Goal: Information Seeking & Learning: Learn about a topic

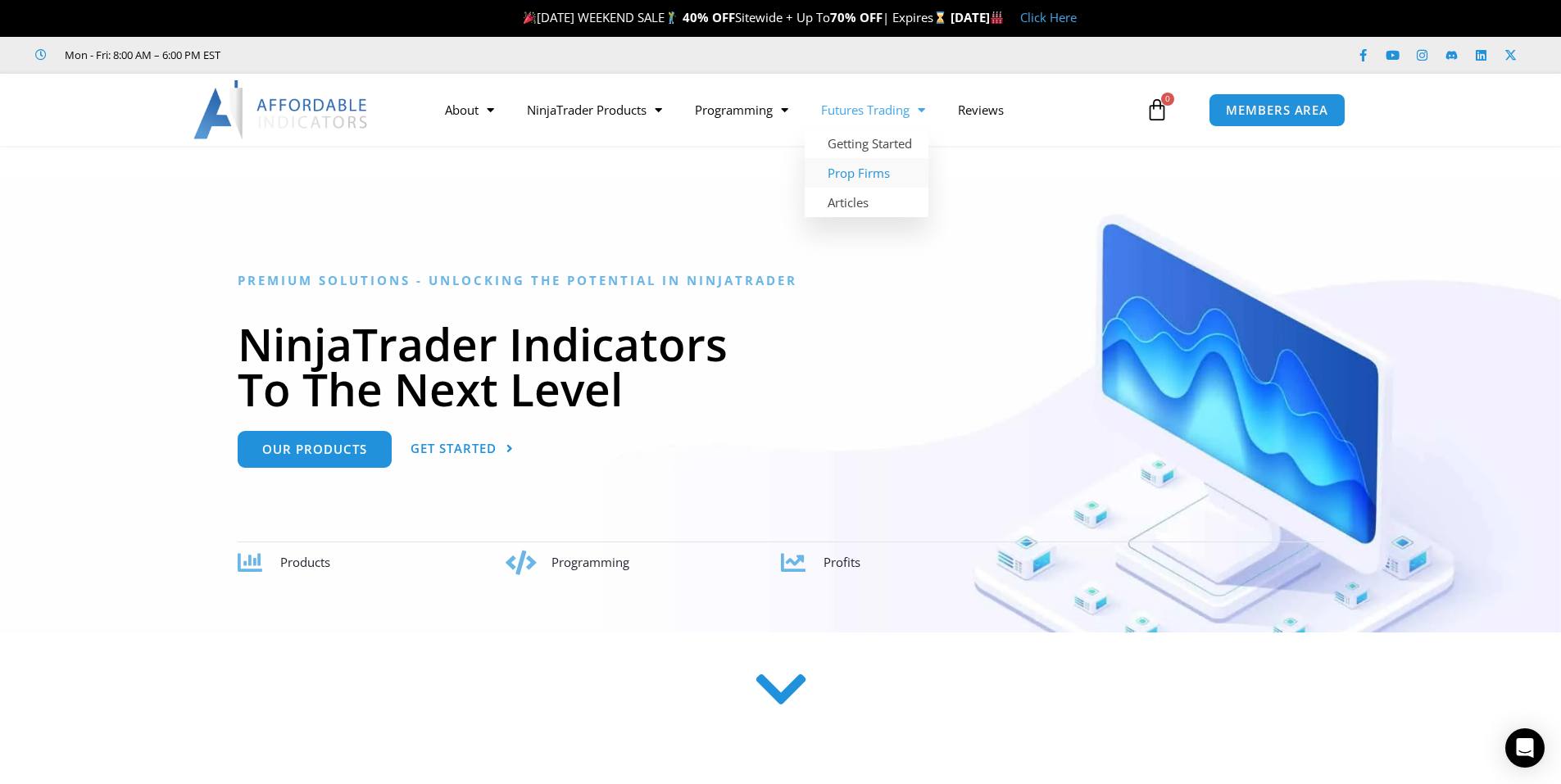
click at [870, 180] on link "Prop Firms" at bounding box center [866, 173] width 124 height 30
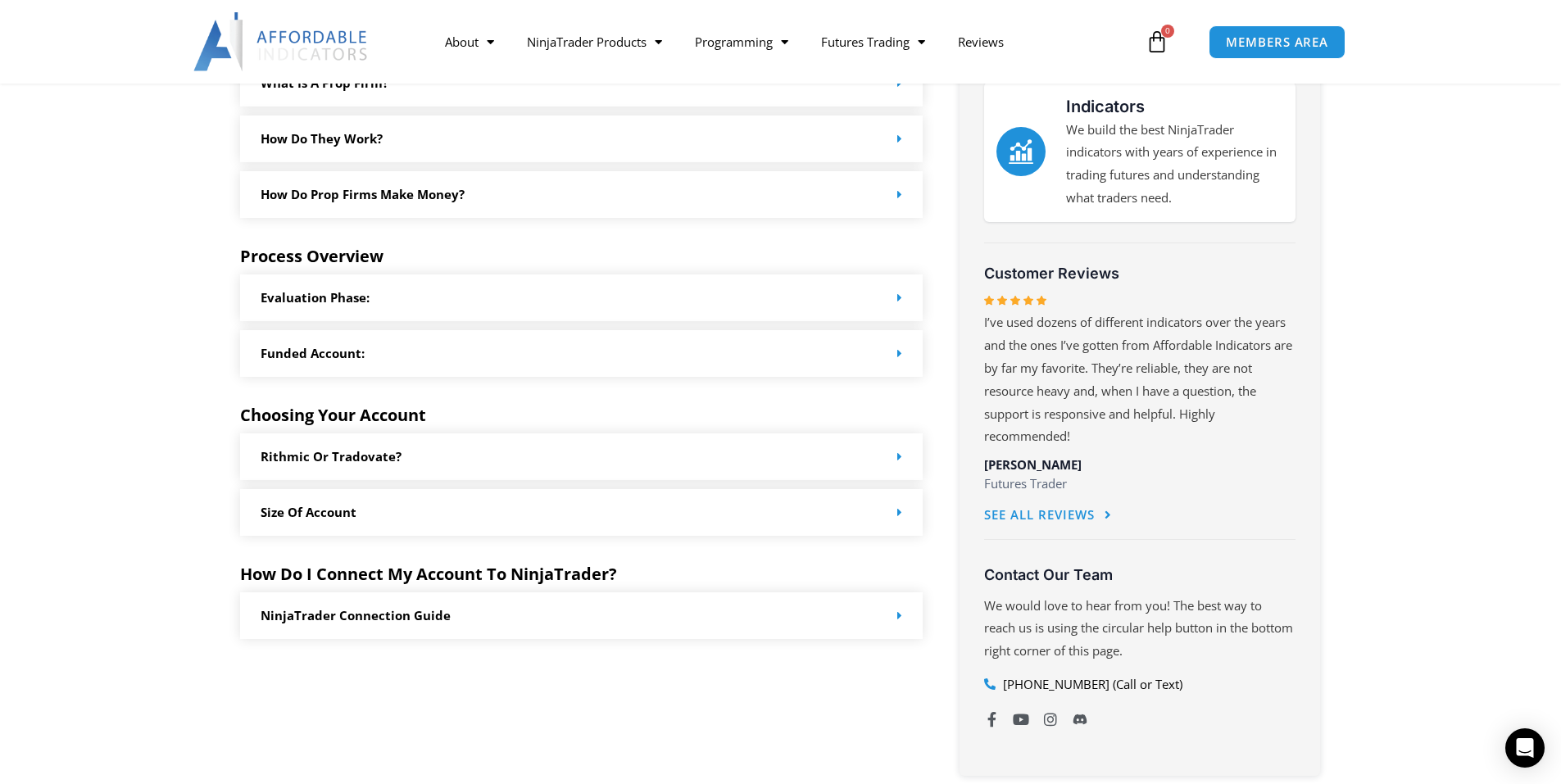
scroll to position [655, 0]
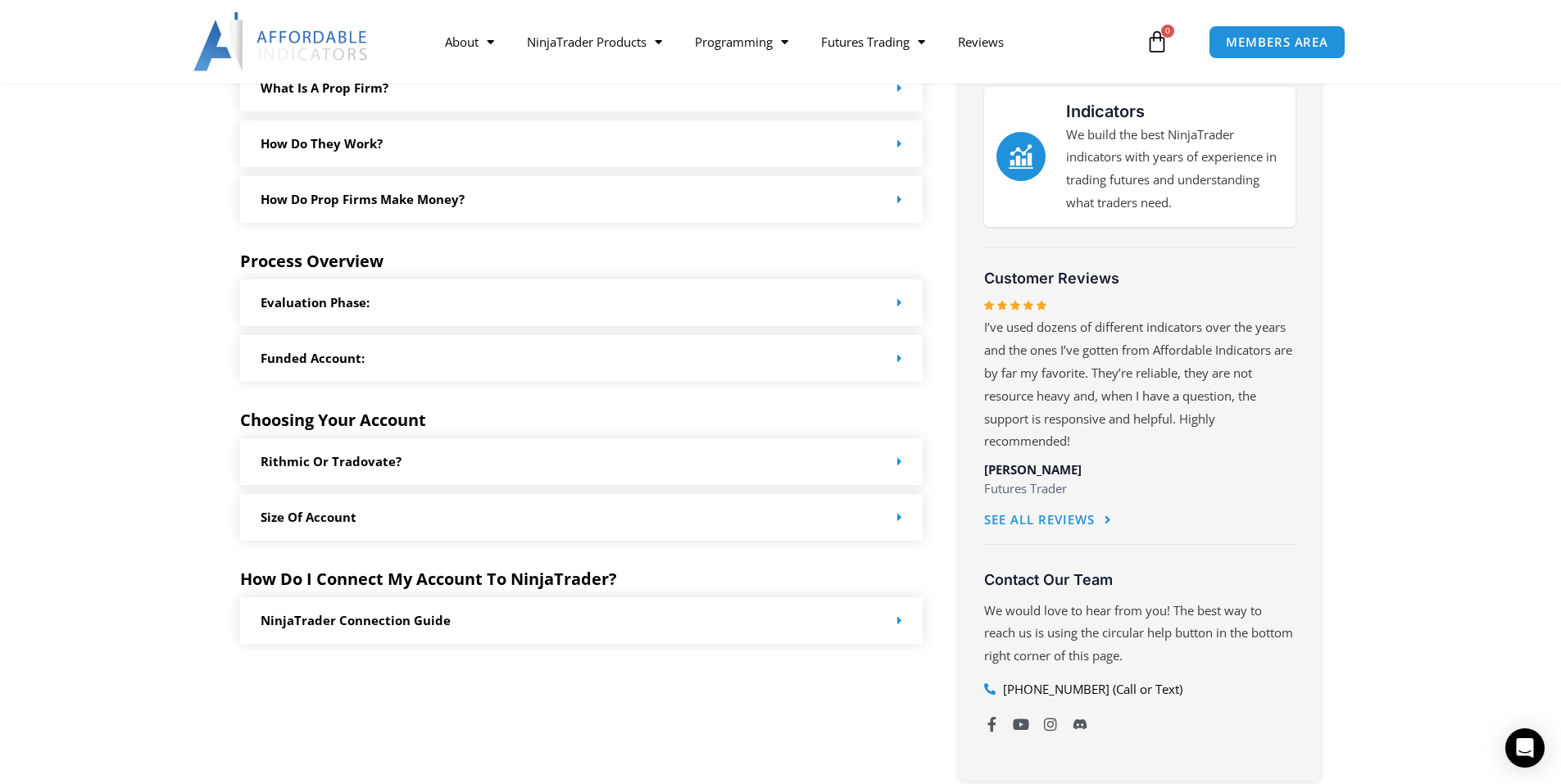
click at [538, 468] on div "Rithmic or Tradovate?" at bounding box center [582, 462] width 684 height 47
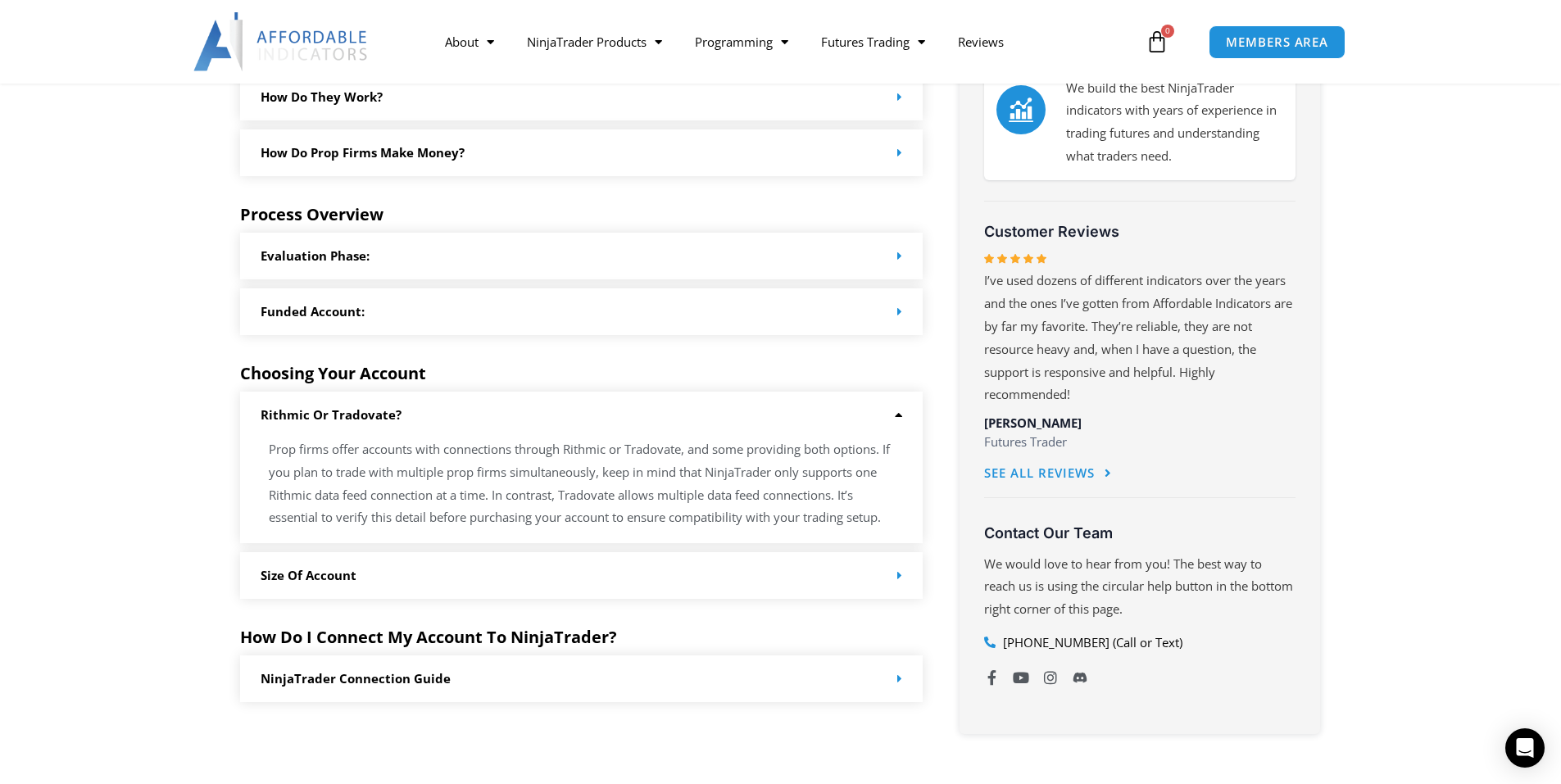
scroll to position [819, 0]
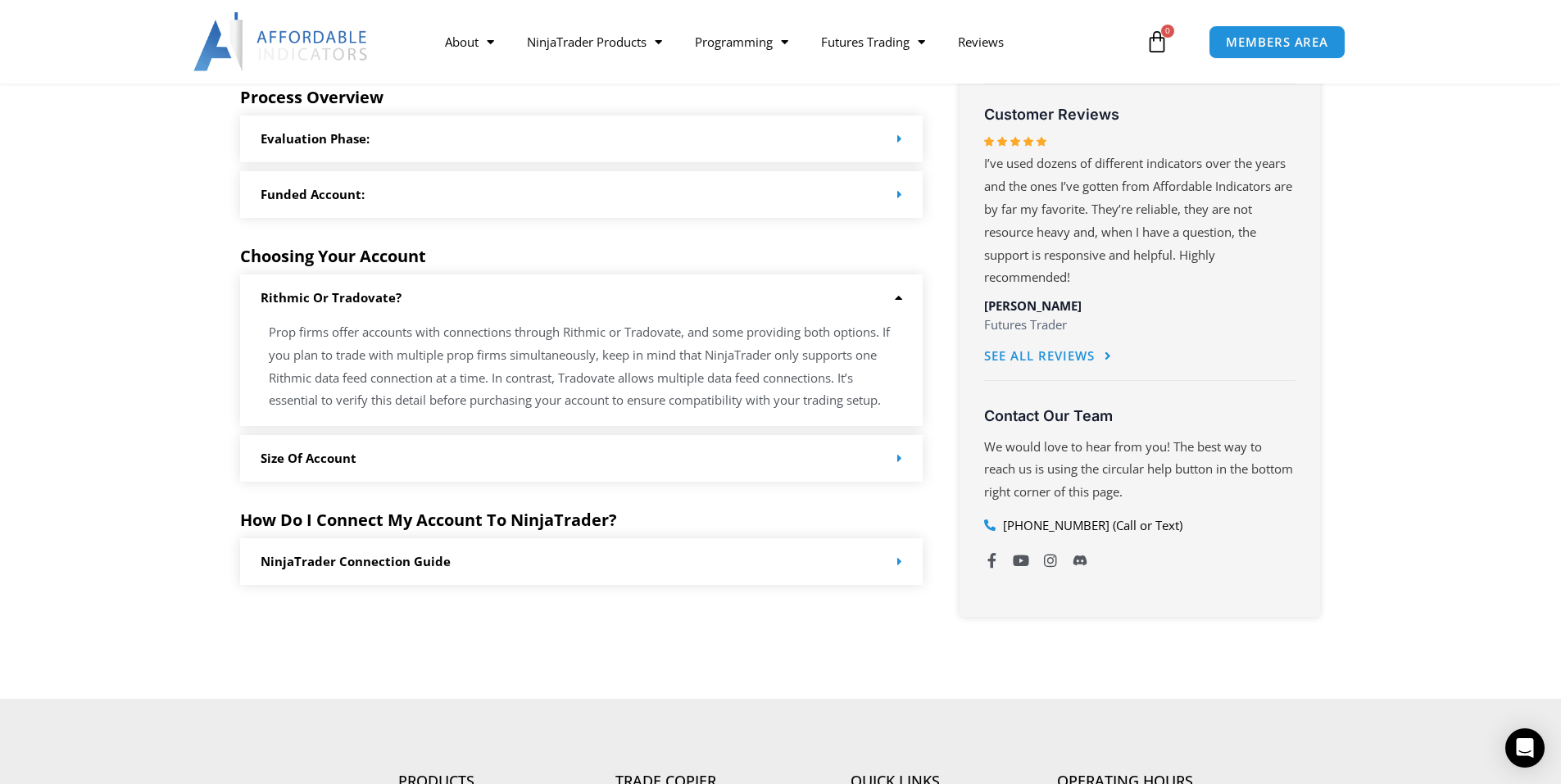
click at [871, 455] on div "Size of Account" at bounding box center [582, 458] width 684 height 47
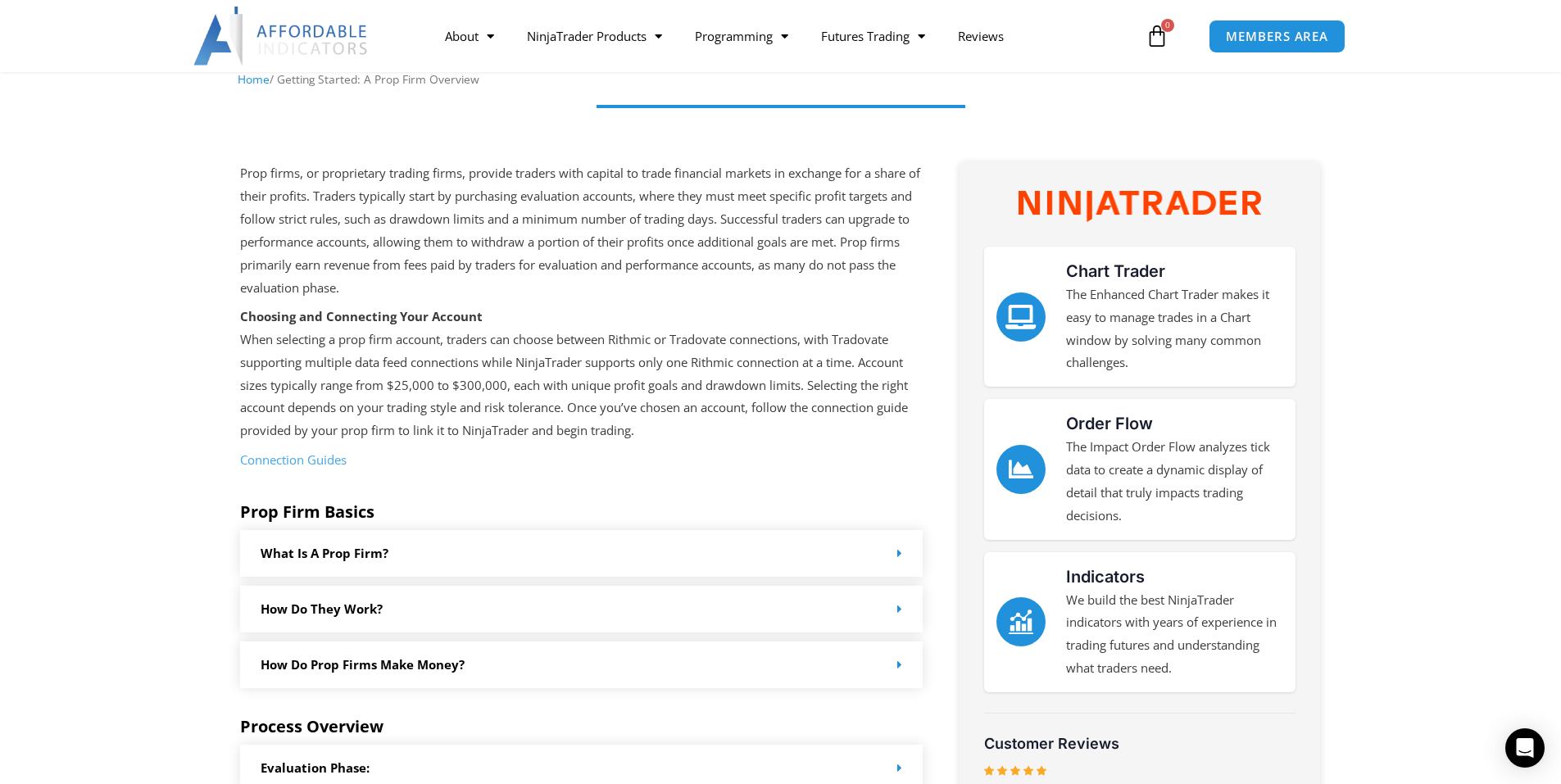
scroll to position [164, 0]
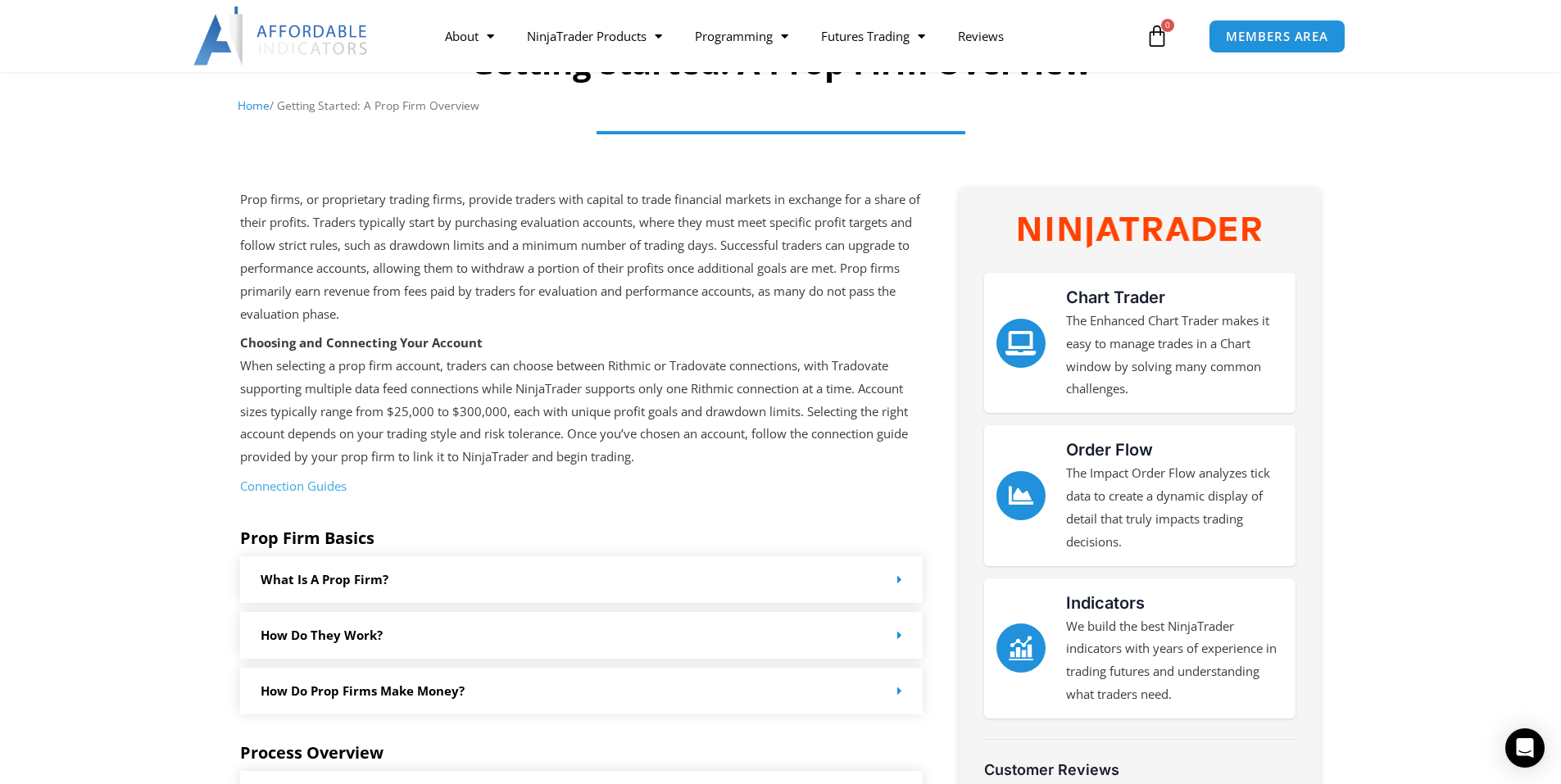
click at [314, 489] on link "Connection Guides" at bounding box center [293, 486] width 106 height 17
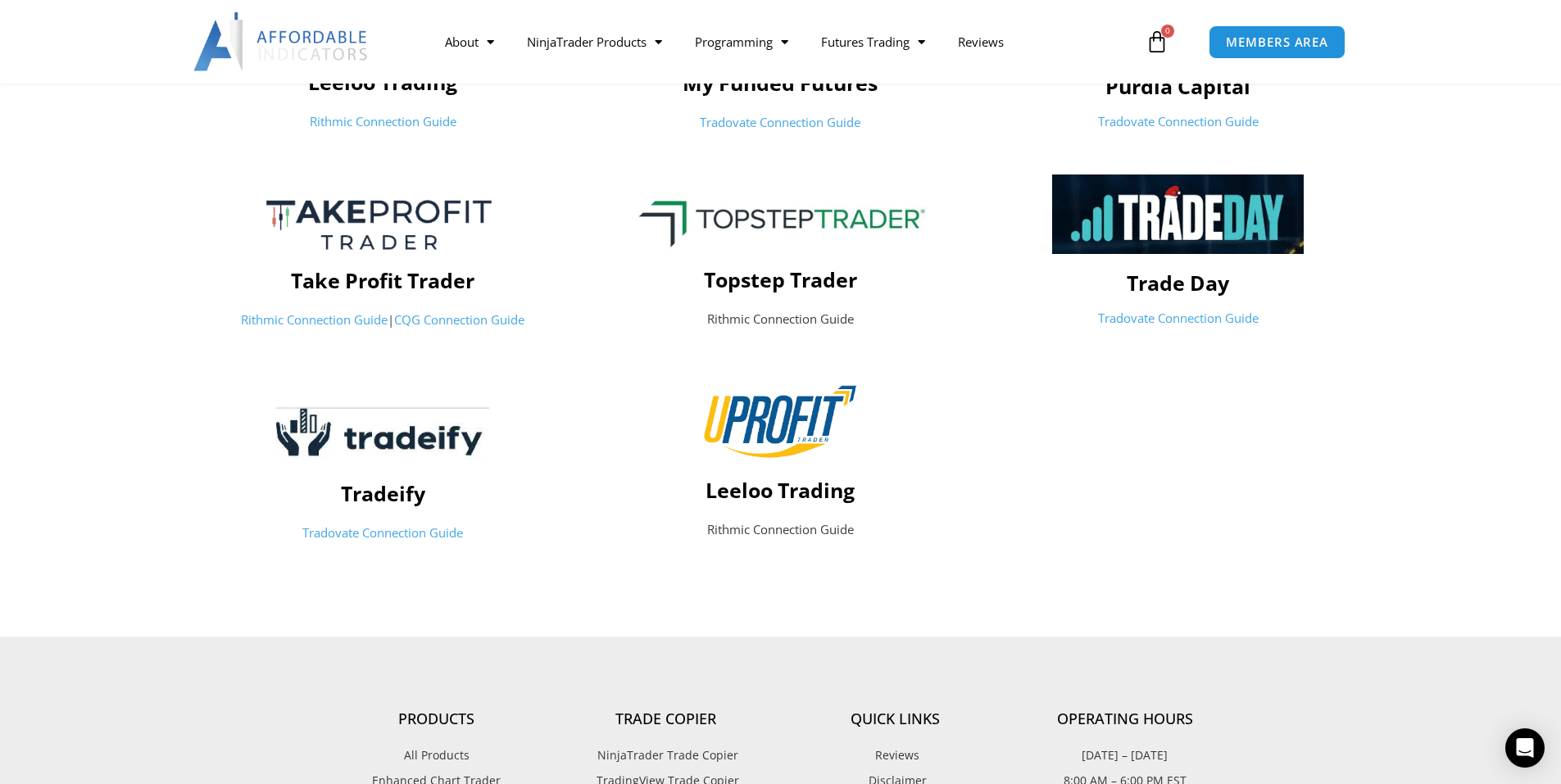
scroll to position [819, 0]
click at [792, 120] on link "Tradovate Connection Guide" at bounding box center [779, 121] width 160 height 17
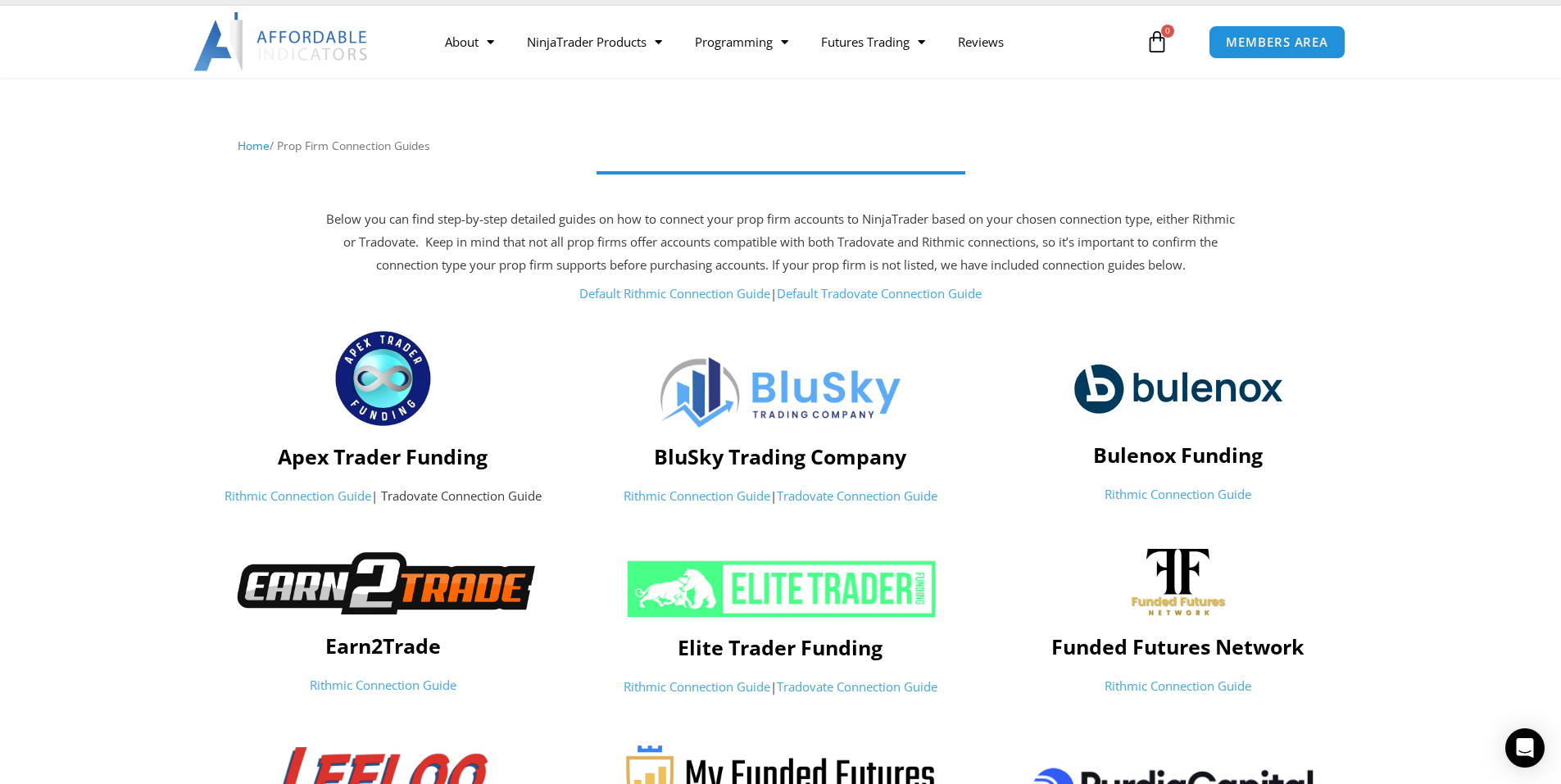
scroll to position [0, 0]
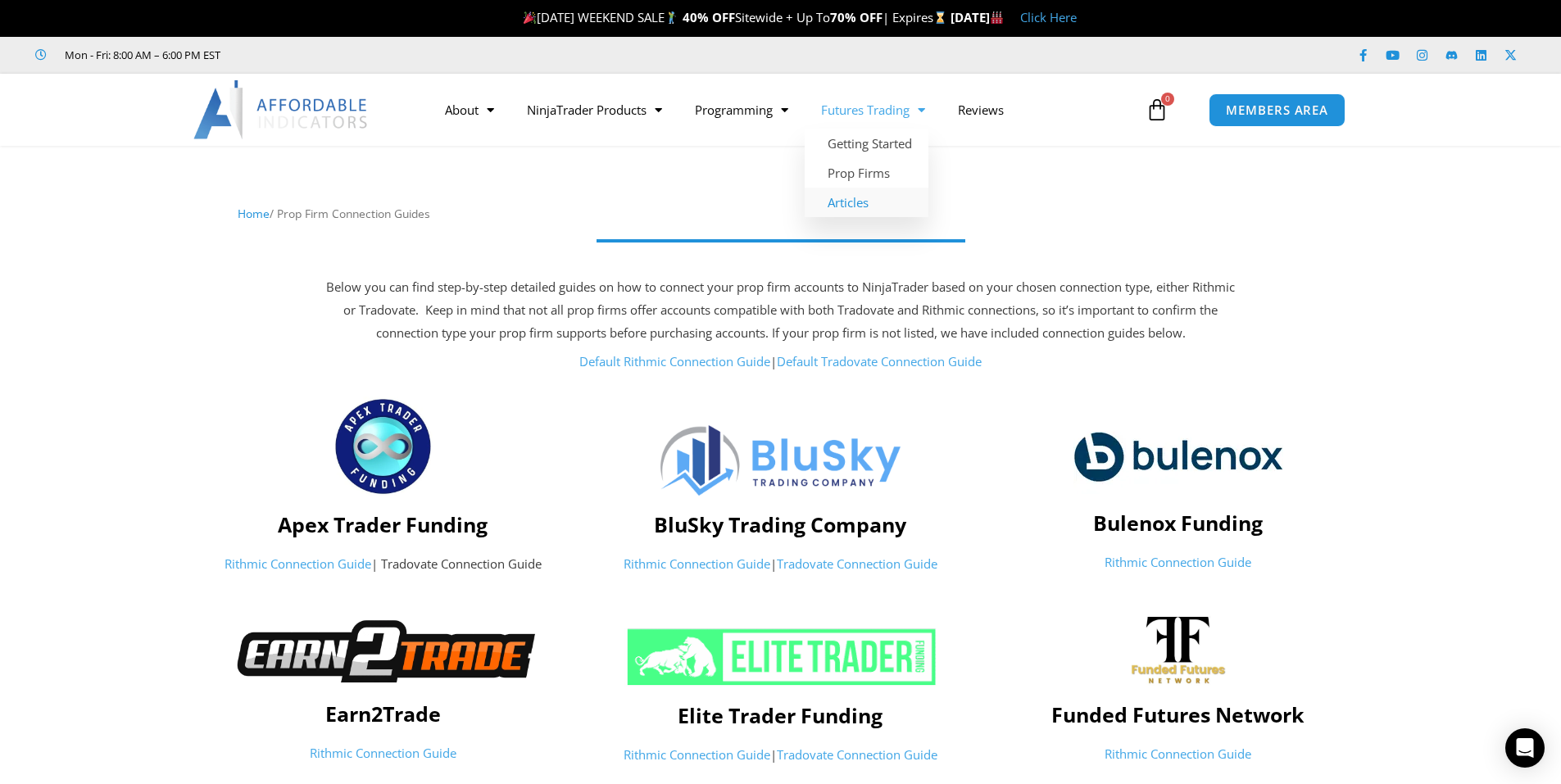
click at [852, 210] on link "Articles" at bounding box center [866, 203] width 124 height 30
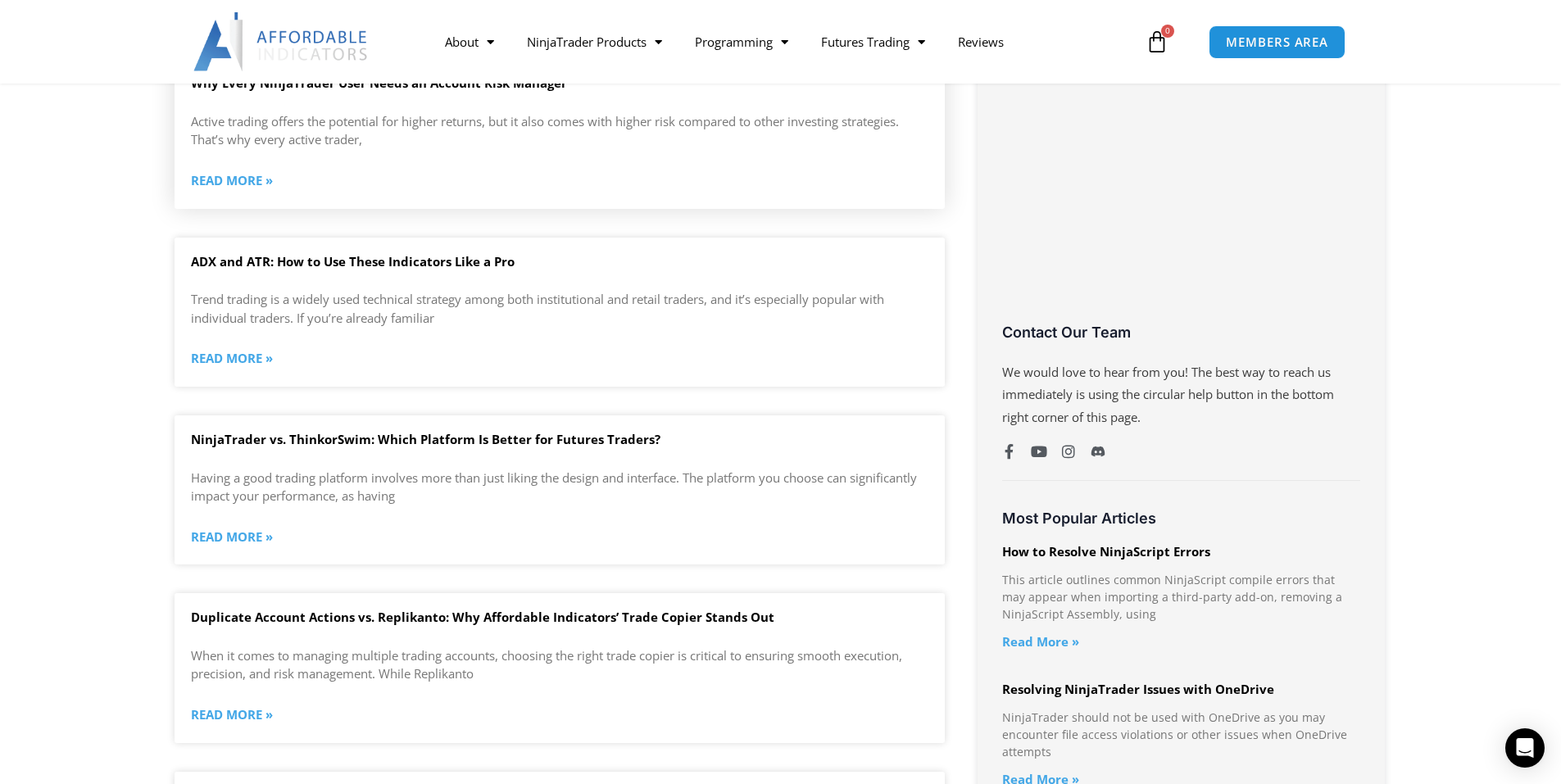
scroll to position [983, 0]
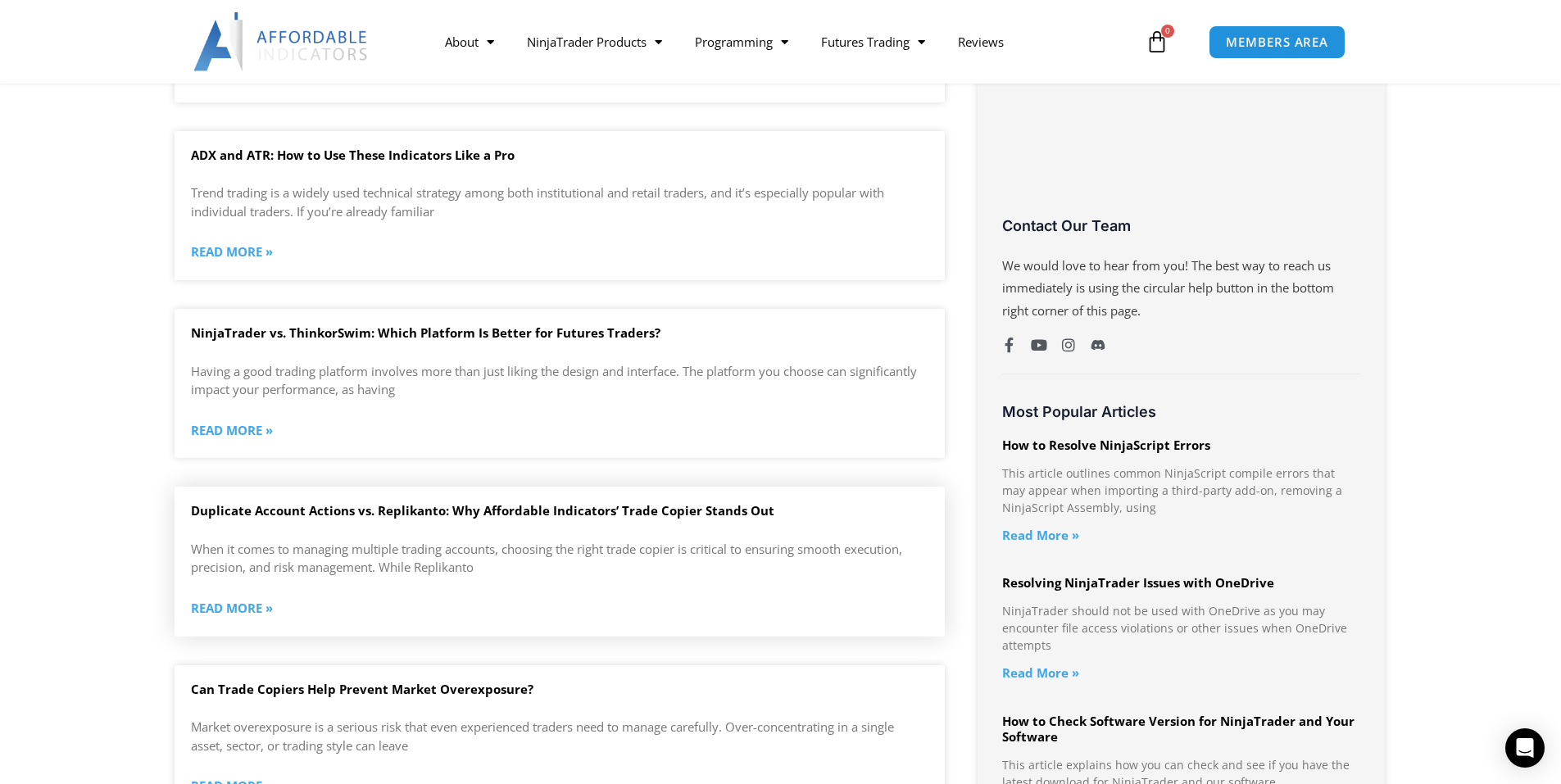
click at [650, 502] on link "Duplicate Account Actions vs. Replikanto: Why Affordable Indicators’ Trade Copi…" at bounding box center [483, 511] width 583 height 17
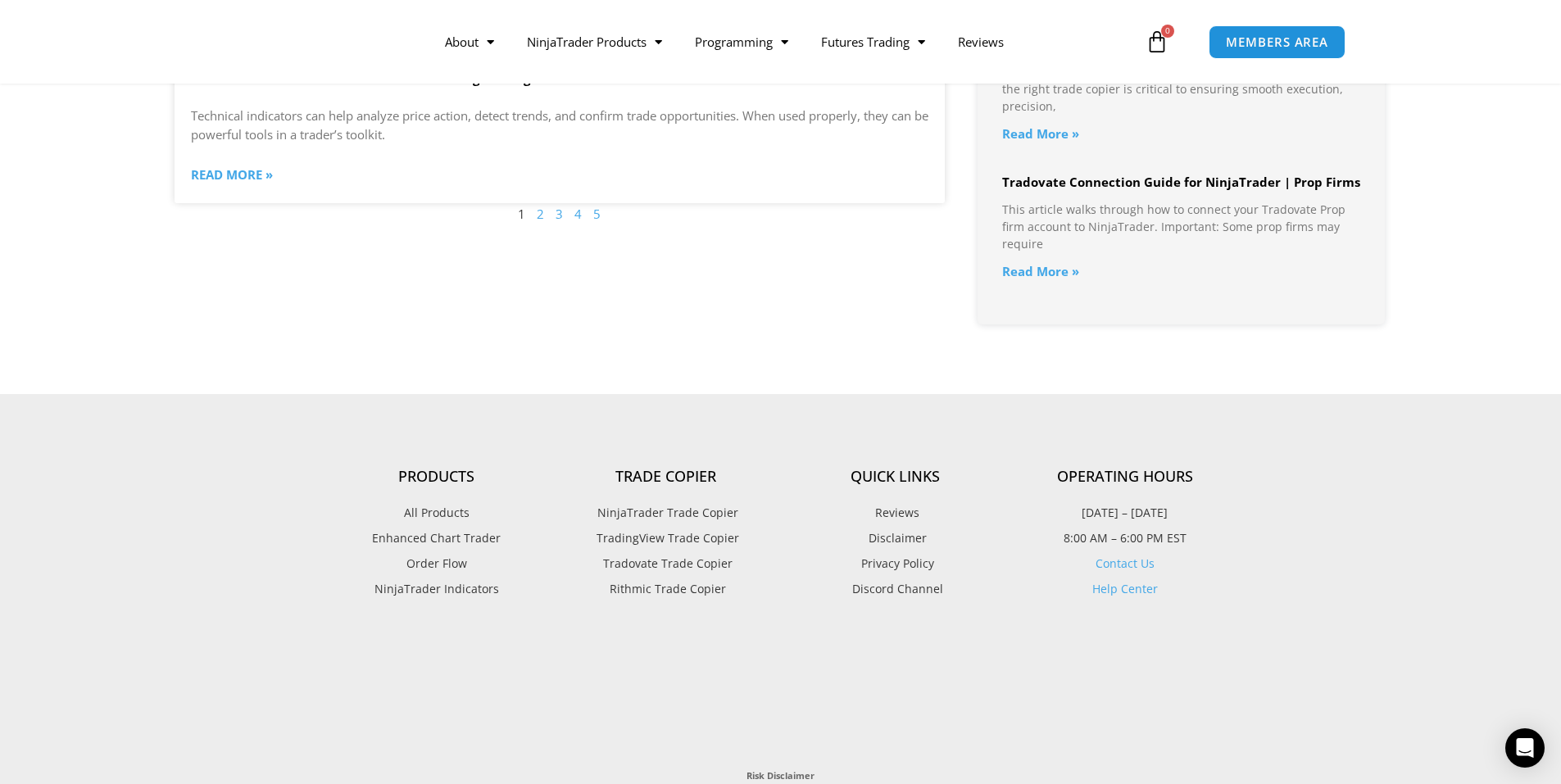
scroll to position [1966, 0]
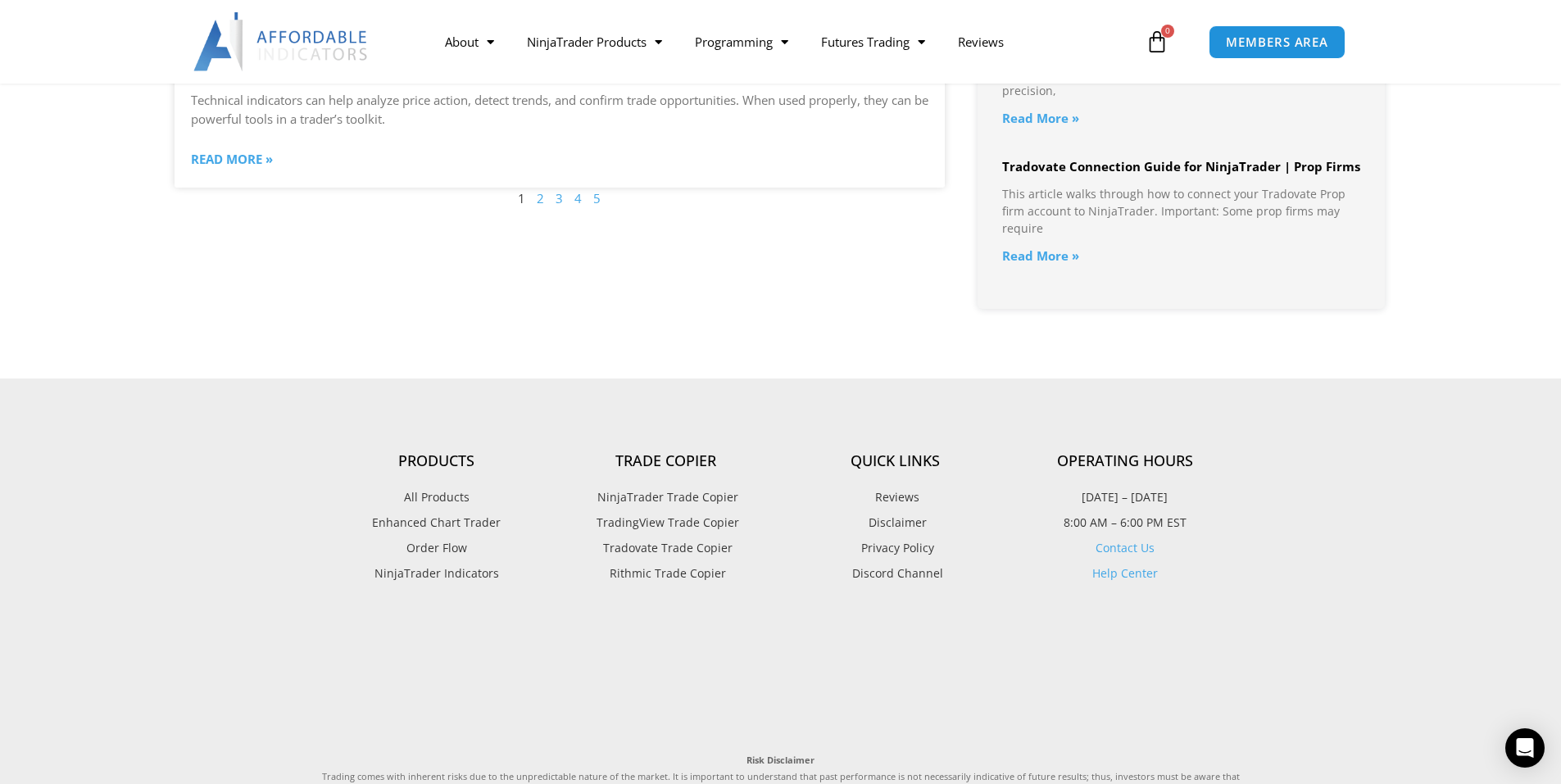
click at [542, 205] on link "Page 2" at bounding box center [540, 198] width 7 height 17
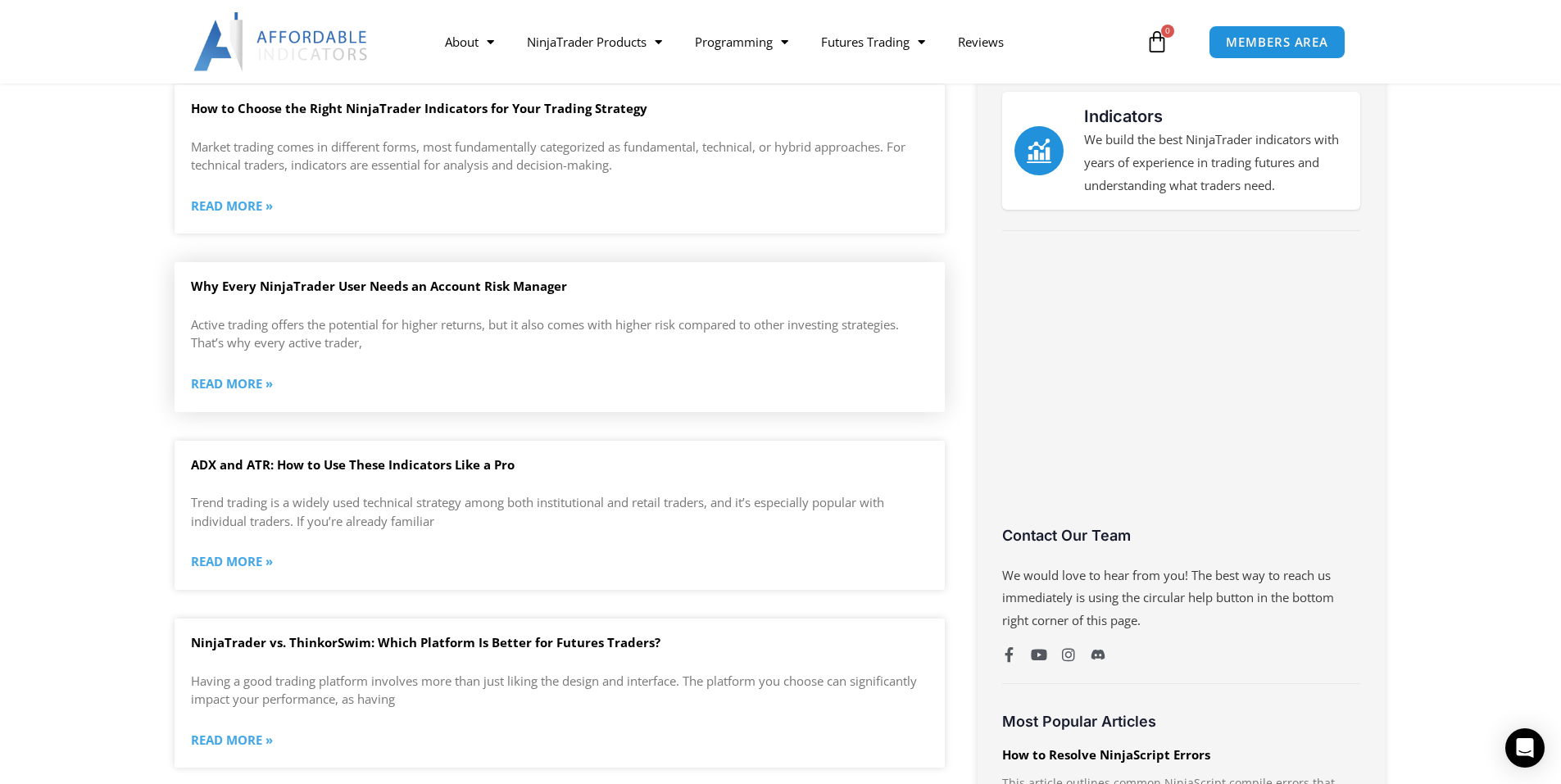
scroll to position [492, 0]
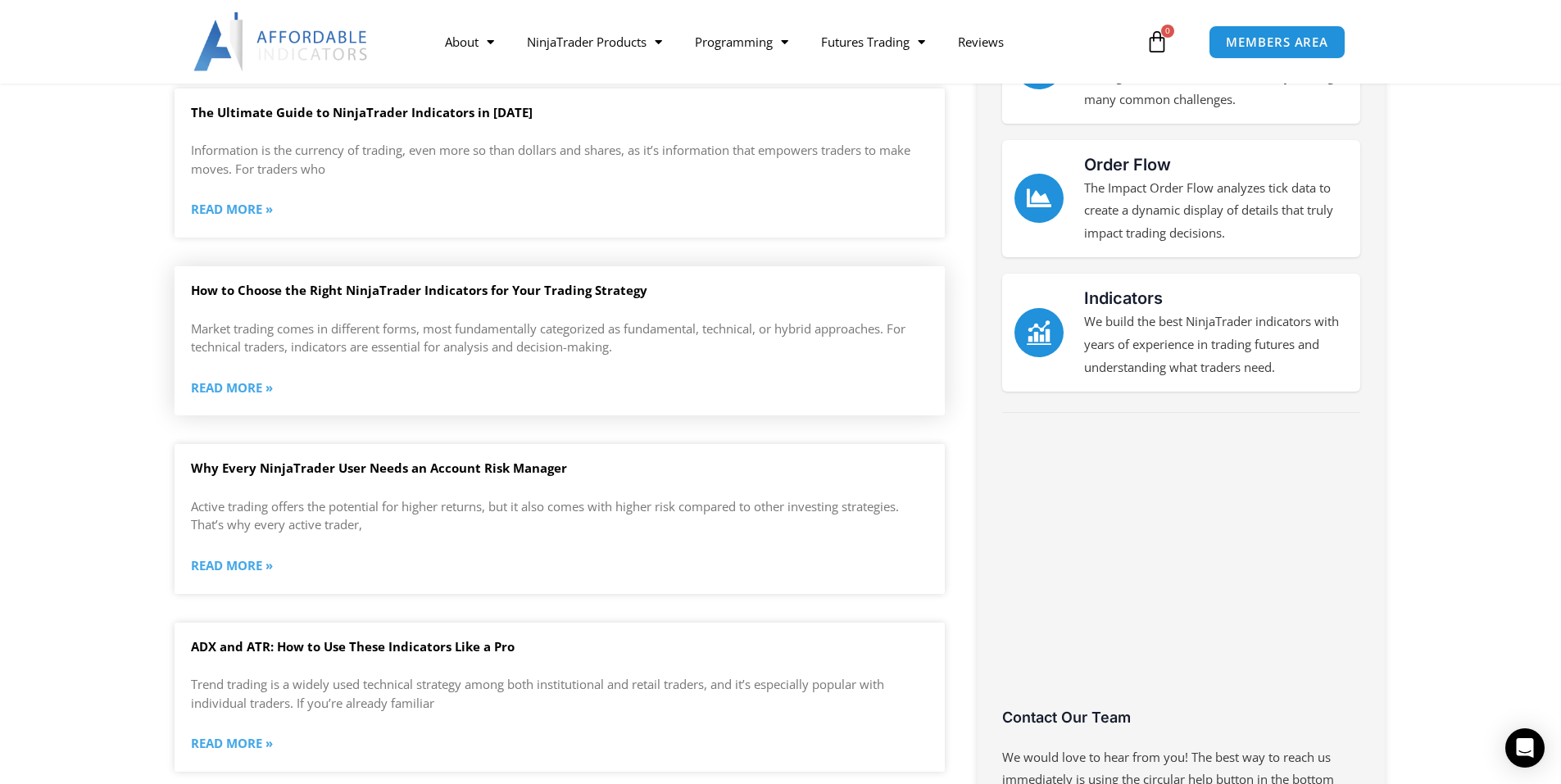
click at [474, 293] on link "How to Choose the Right NinjaTrader Indicators for Your Trading Strategy" at bounding box center [419, 290] width 456 height 17
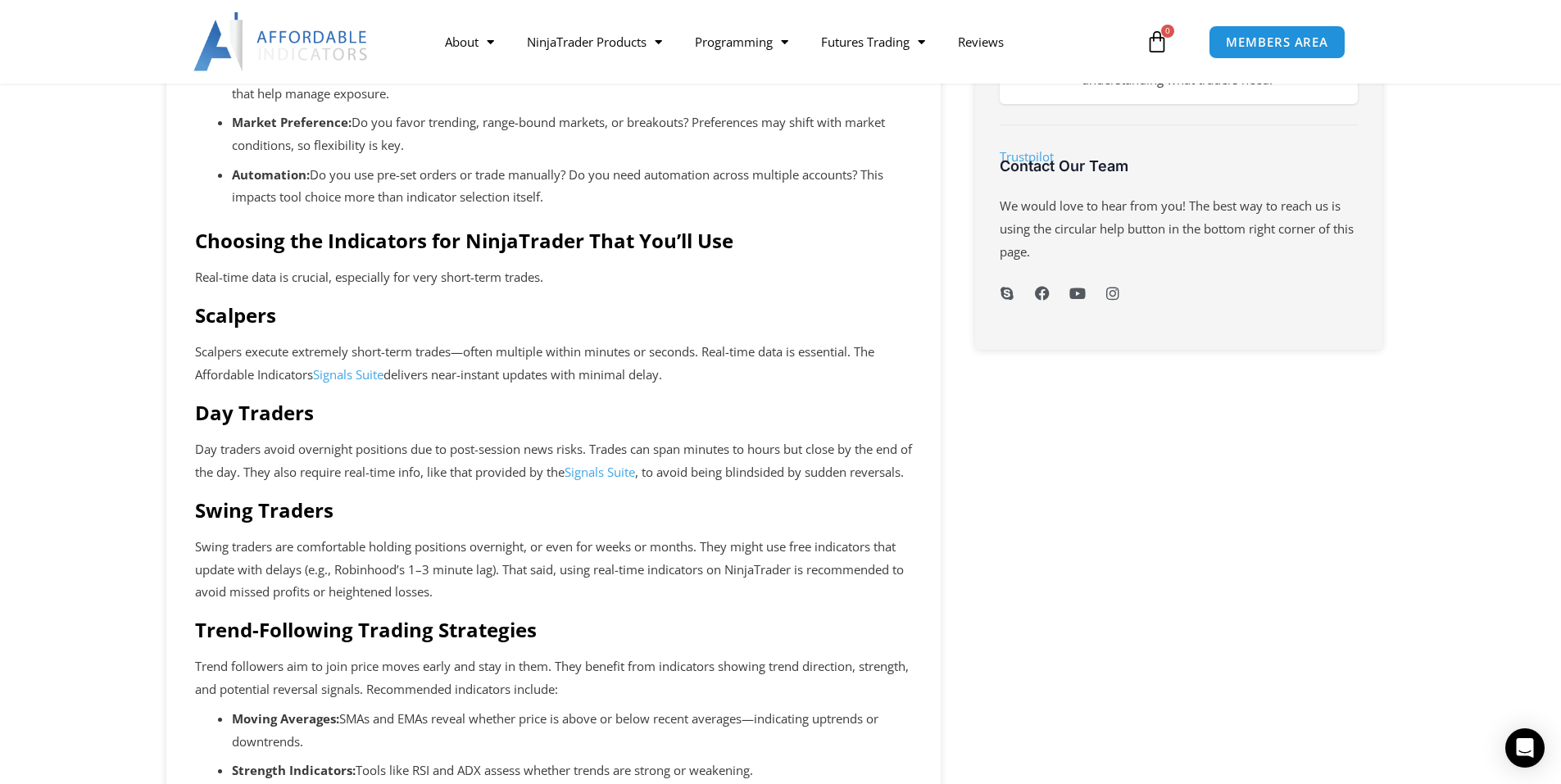
scroll to position [573, 0]
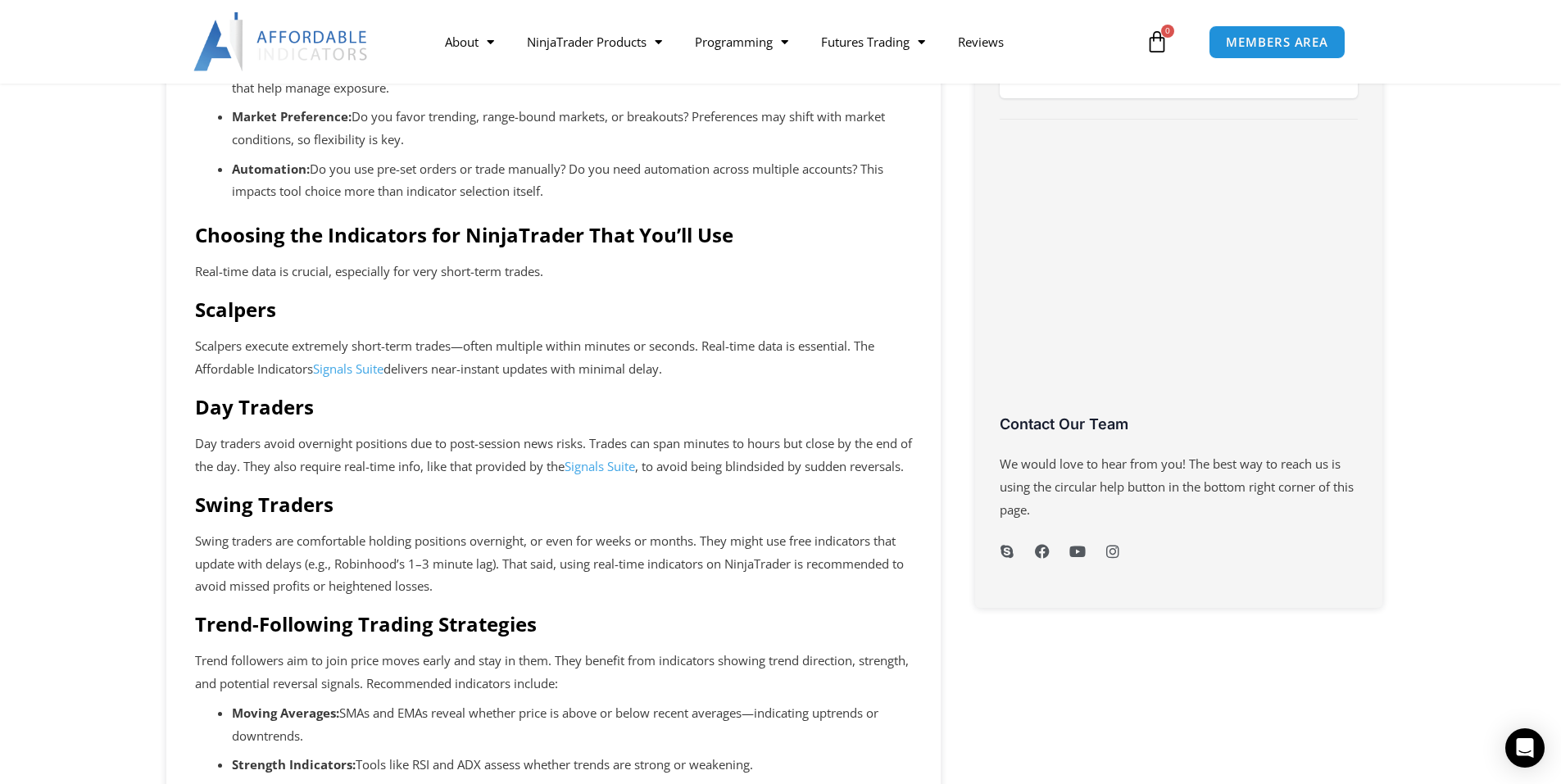
click at [363, 370] on link "Signals Suite" at bounding box center [348, 369] width 71 height 17
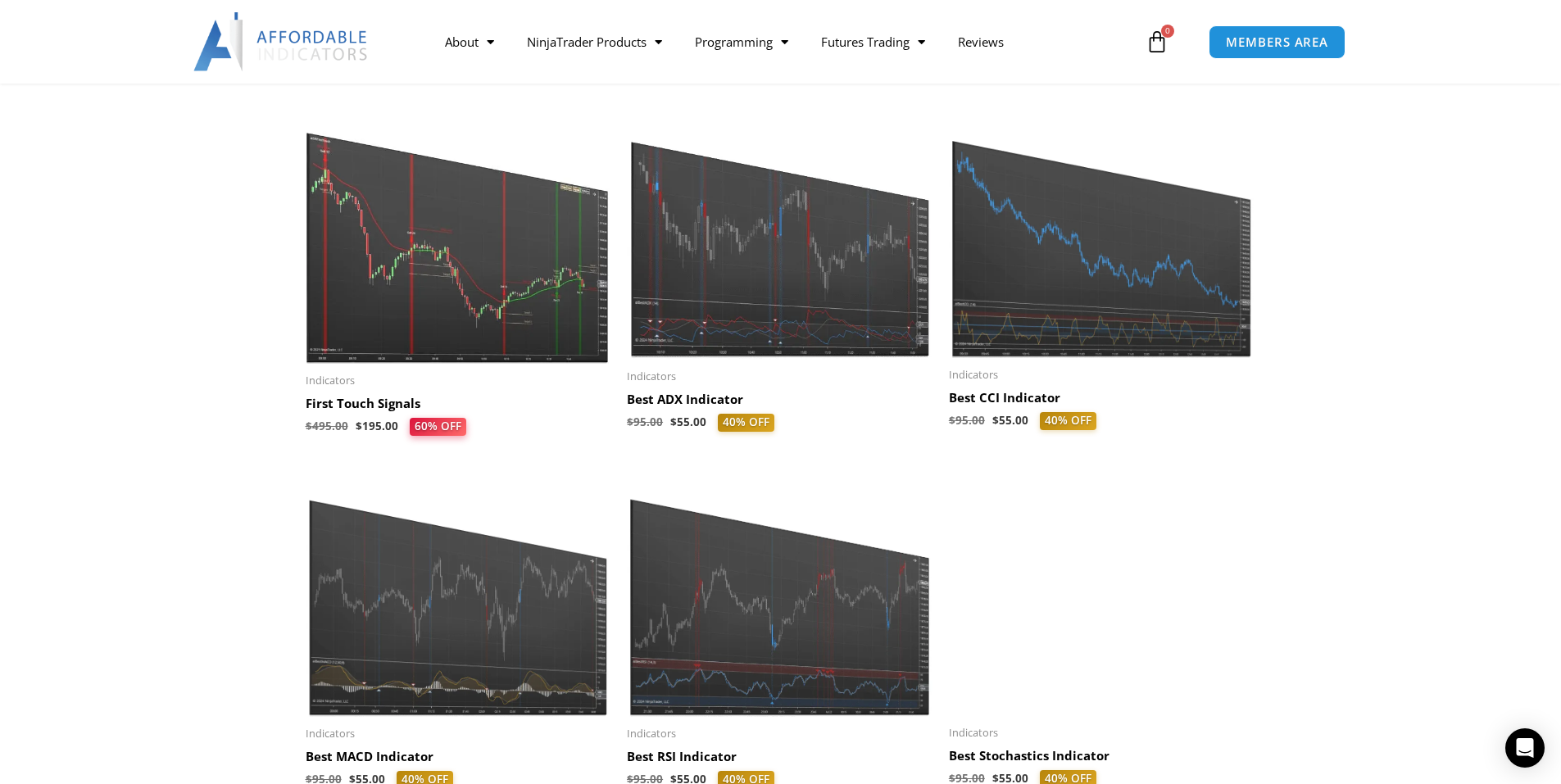
scroll to position [492, 0]
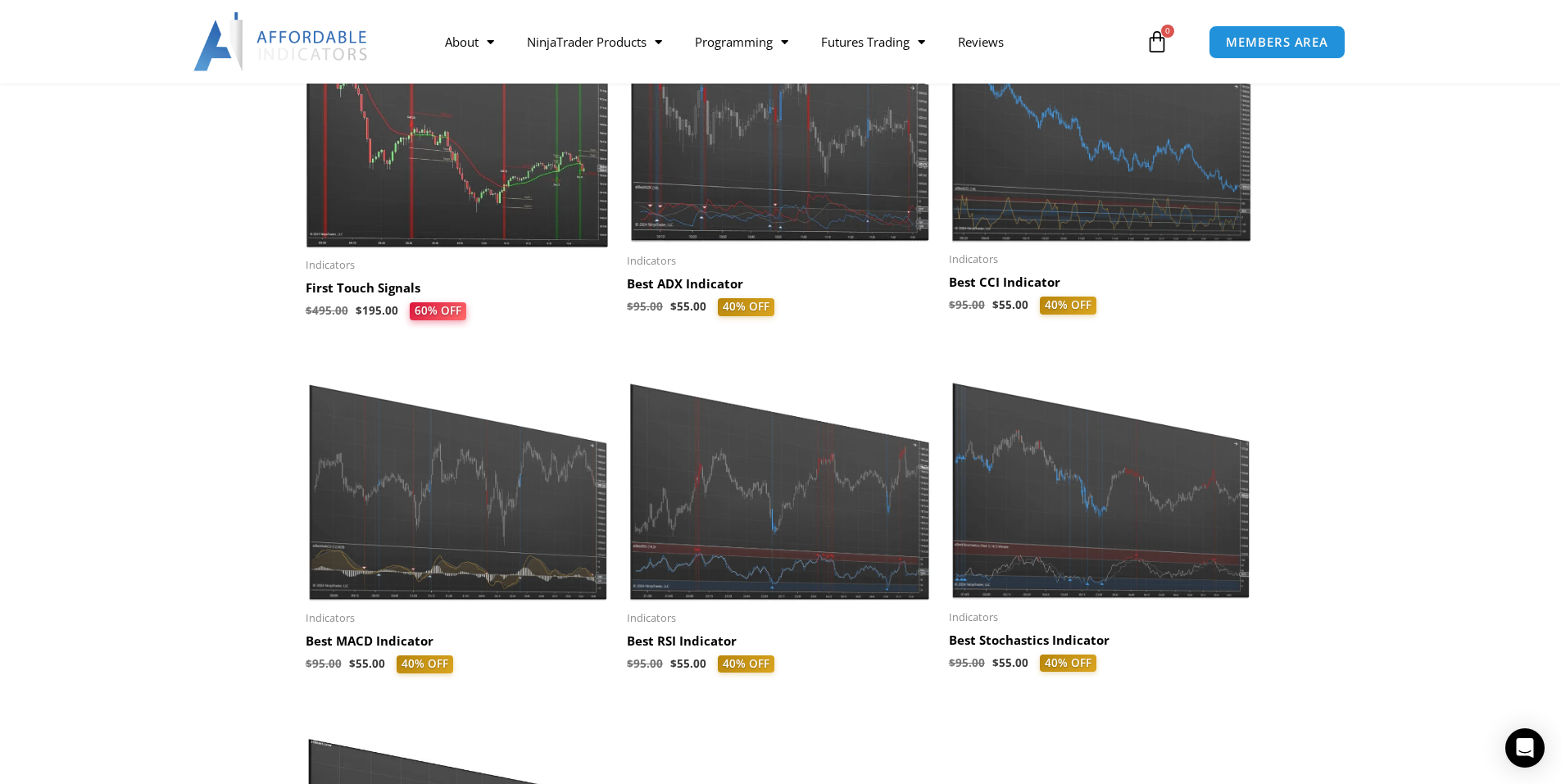
click at [390, 285] on h2 "First Touch Signals" at bounding box center [459, 288] width 306 height 17
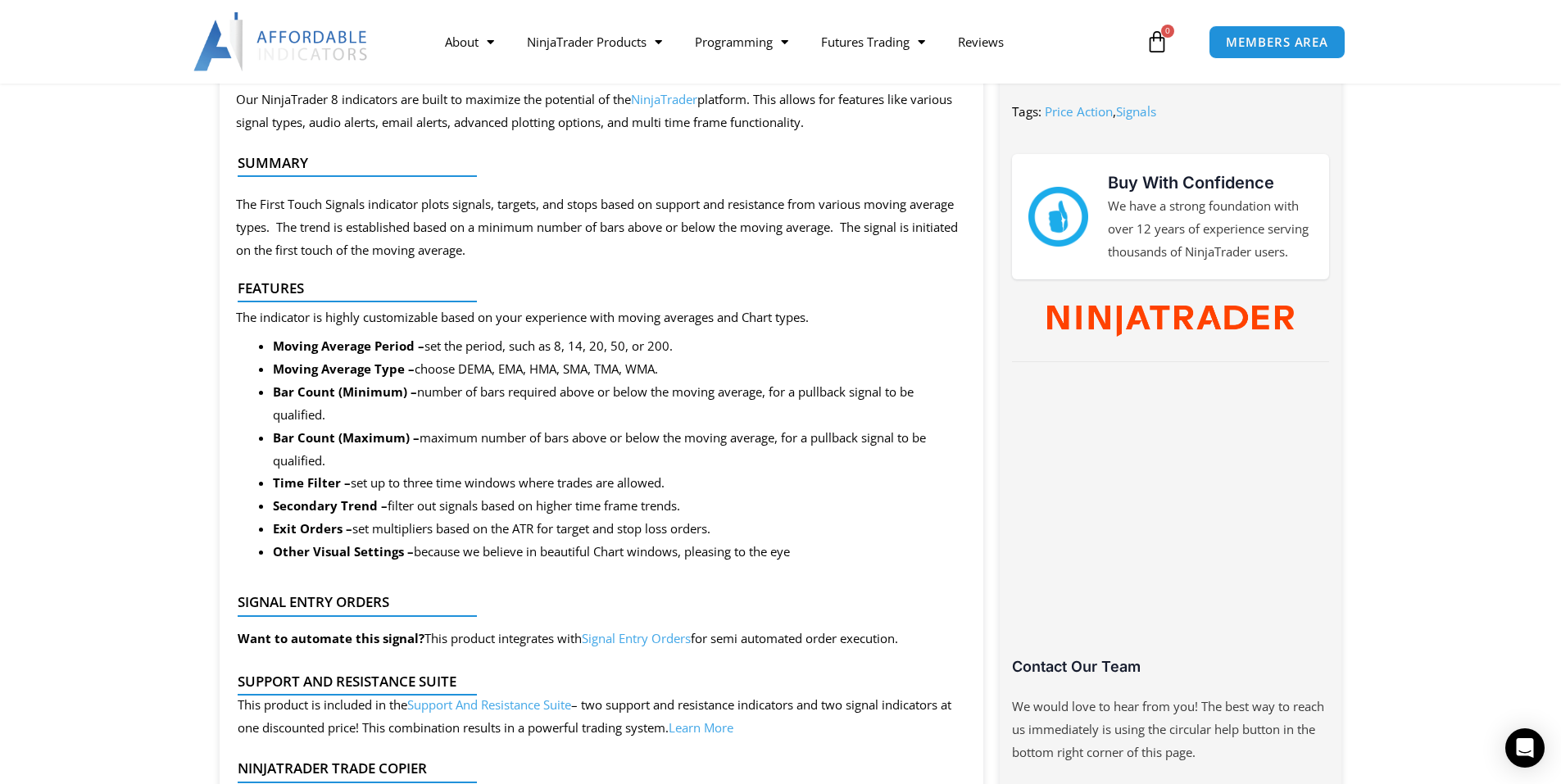
scroll to position [901, 0]
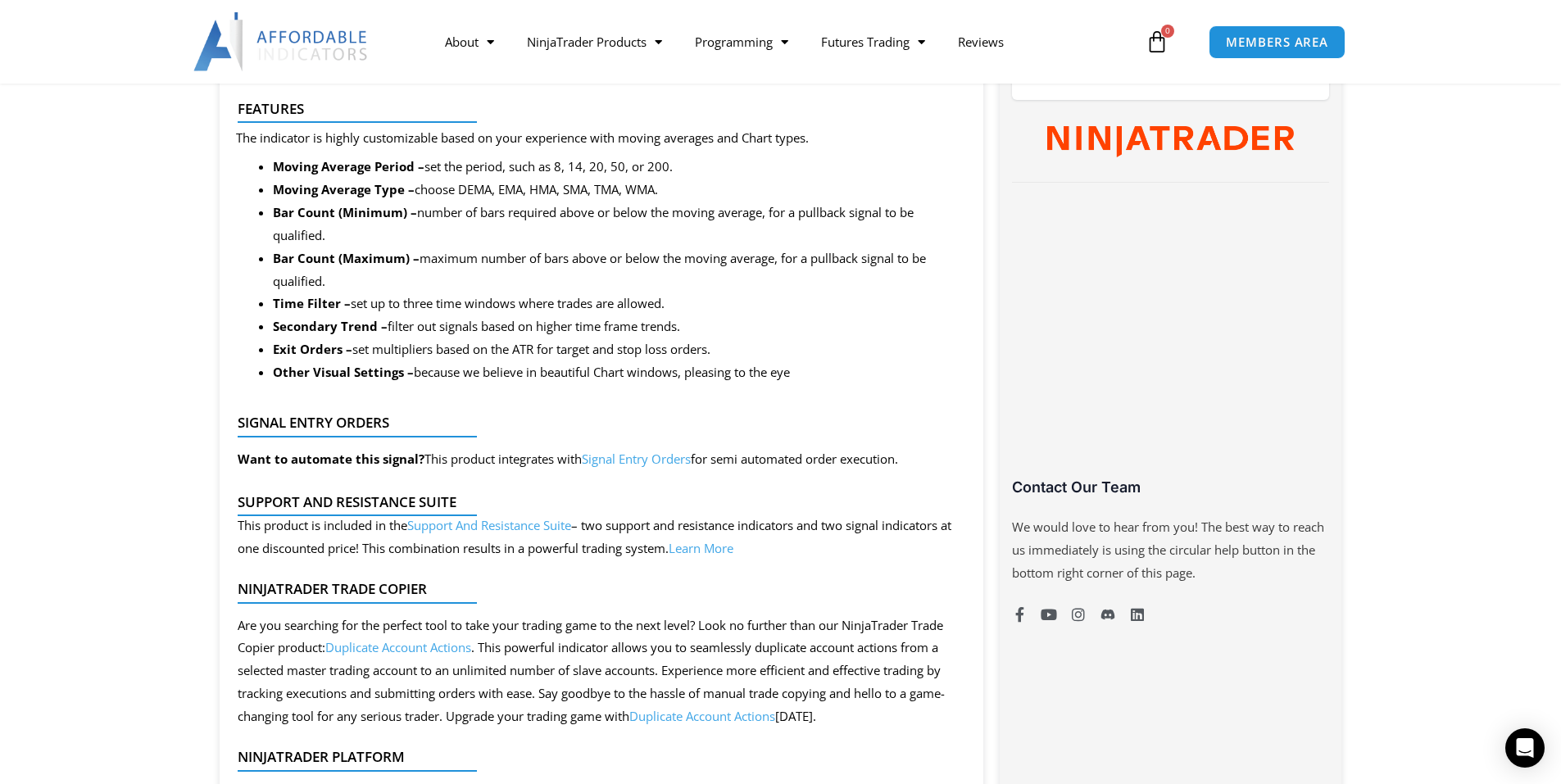
click at [636, 462] on link "Signal Entry Orders" at bounding box center [636, 458] width 109 height 17
